Goal: Register for event/course

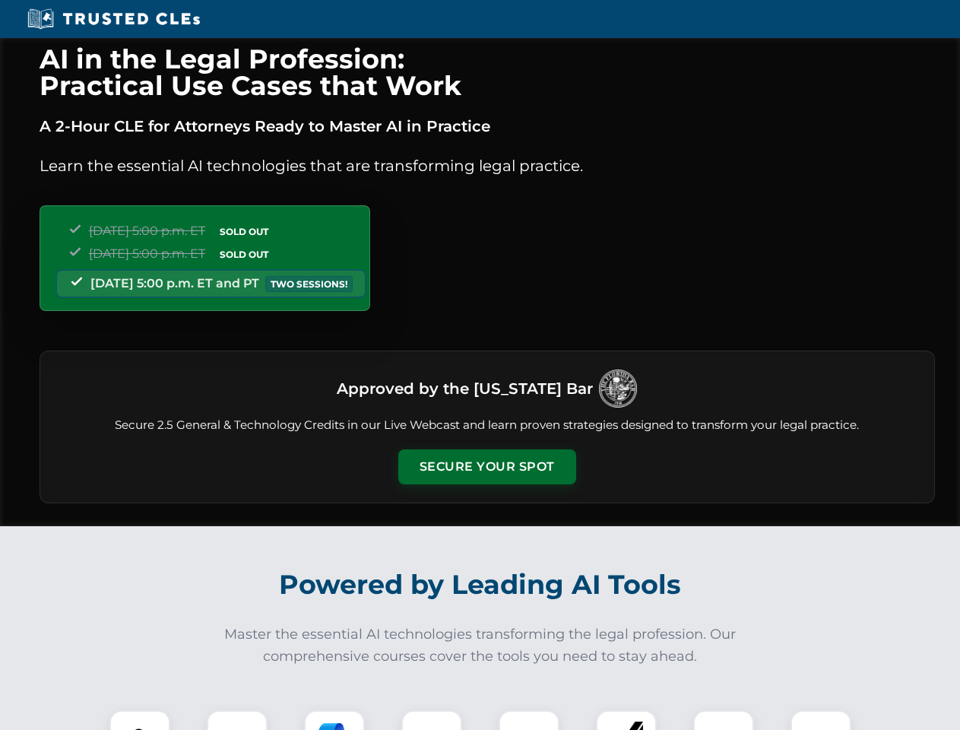
click at [486, 467] on button "Secure Your Spot" at bounding box center [487, 466] width 178 height 35
click at [140, 720] on img at bounding box center [140, 740] width 44 height 44
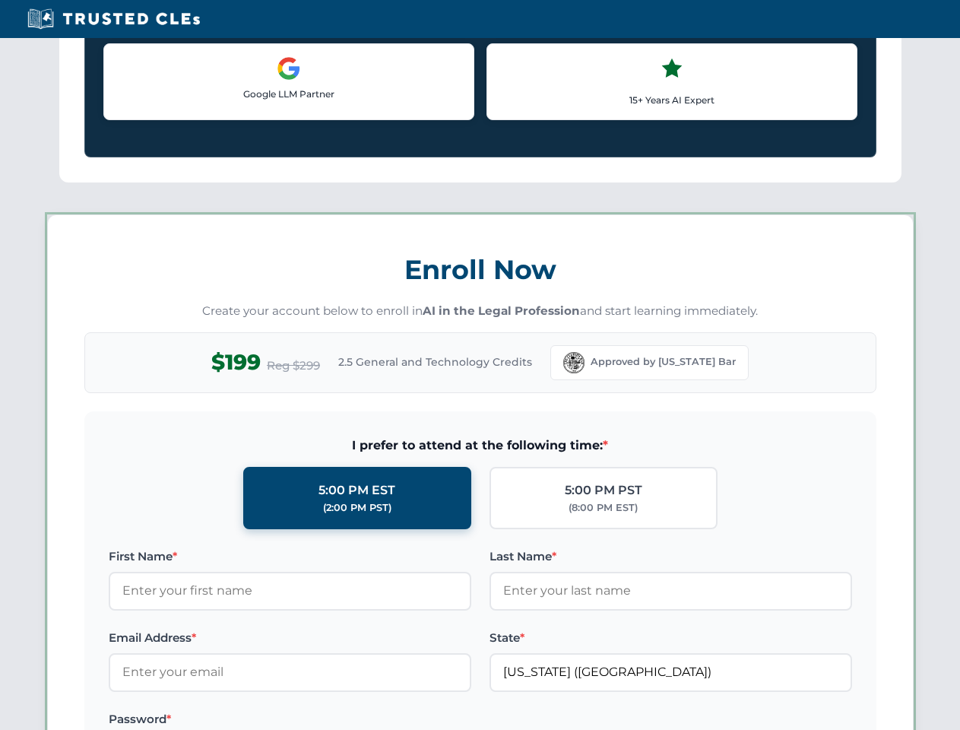
click at [334, 720] on label "Password *" at bounding box center [290, 719] width 363 height 18
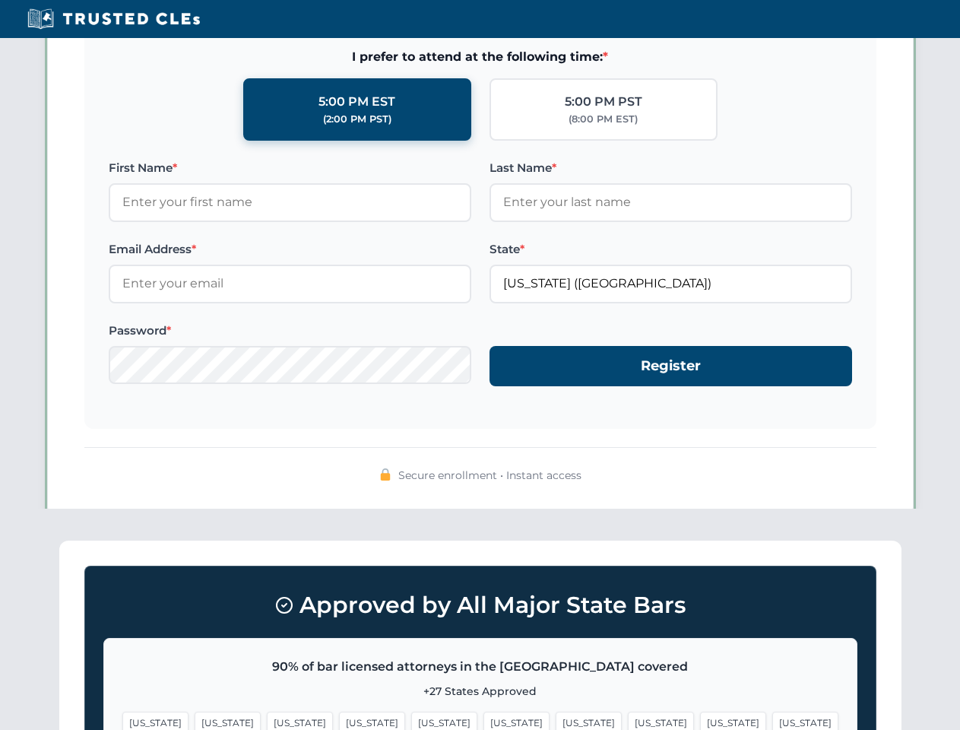
click at [700, 720] on span "[US_STATE]" at bounding box center [733, 722] width 66 height 22
